Goal: Task Accomplishment & Management: Manage account settings

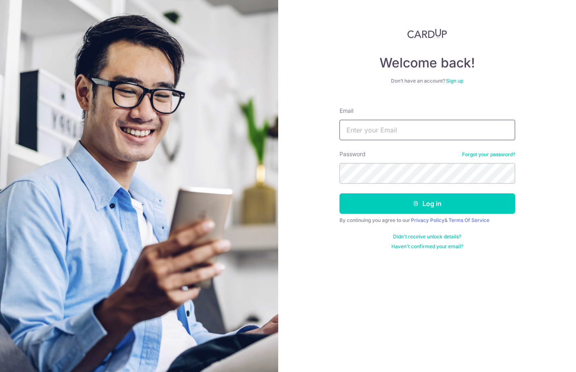
click at [376, 139] on input "Email" at bounding box center [428, 130] width 176 height 20
type input "[PERSON_NAME][EMAIL_ADDRESS][DOMAIN_NAME]"
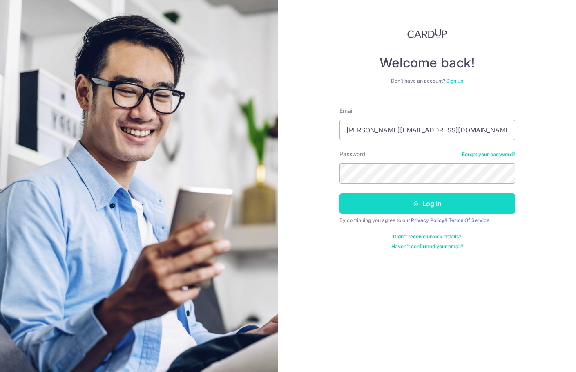
click at [448, 203] on button "Log in" at bounding box center [428, 203] width 176 height 20
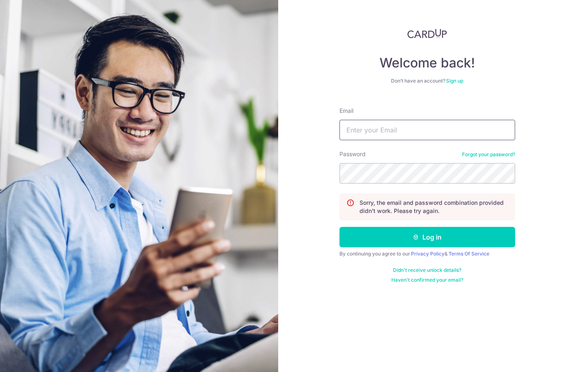
click at [383, 130] on input "Email" at bounding box center [428, 130] width 176 height 20
type input "hanula.tans@gmail.com"
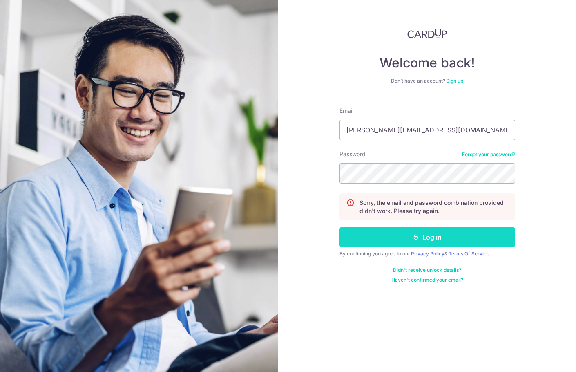
click at [438, 241] on button "Log in" at bounding box center [428, 237] width 176 height 20
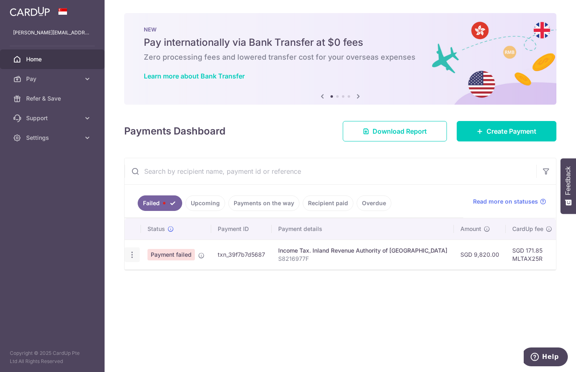
click at [135, 254] on icon "button" at bounding box center [132, 255] width 9 height 9
click at [161, 279] on span "Update payment" at bounding box center [176, 277] width 56 height 10
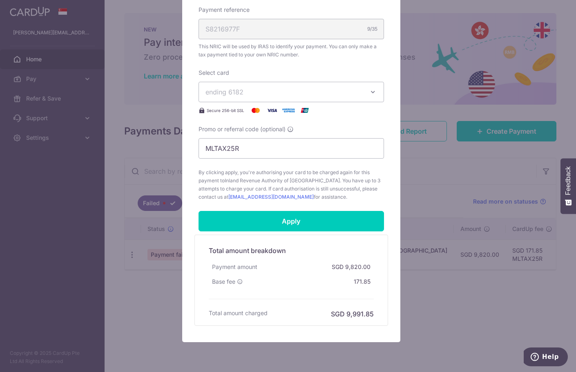
scroll to position [290, 0]
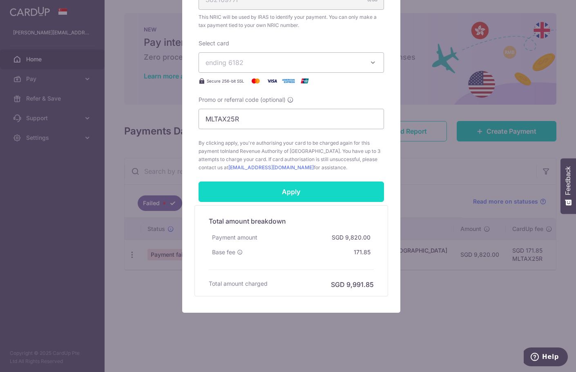
click at [294, 191] on input "Apply" at bounding box center [292, 192] width 186 height 20
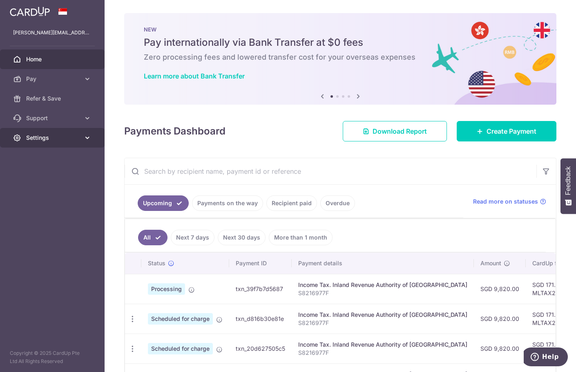
click at [59, 135] on span "Settings" at bounding box center [53, 138] width 54 height 8
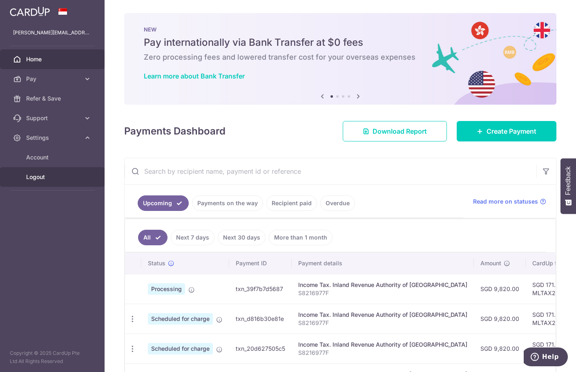
click at [44, 177] on span "Logout" at bounding box center [53, 177] width 54 height 8
